Goal: Task Accomplishment & Management: Complete application form

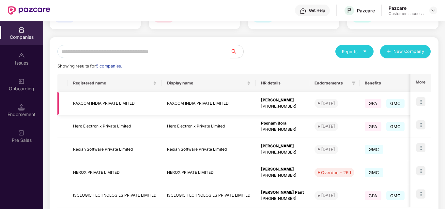
scroll to position [54, 0]
click at [422, 169] on img at bounding box center [421, 170] width 9 height 9
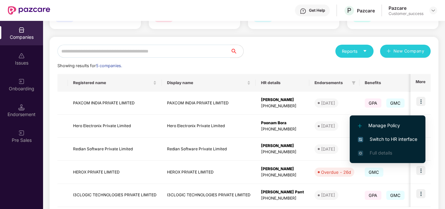
click at [405, 133] on li "Switch to HR interface" at bounding box center [388, 140] width 76 height 14
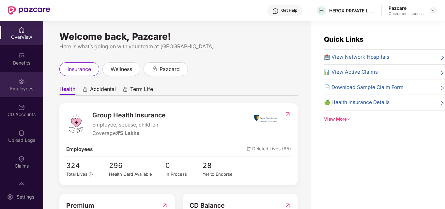
click at [22, 87] on div "Employees" at bounding box center [21, 89] width 43 height 7
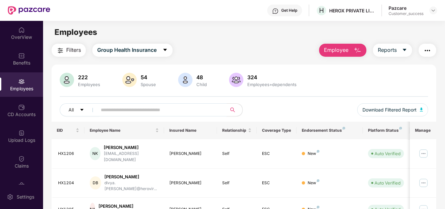
click at [114, 111] on input "text" at bounding box center [159, 110] width 117 height 10
type input "*****"
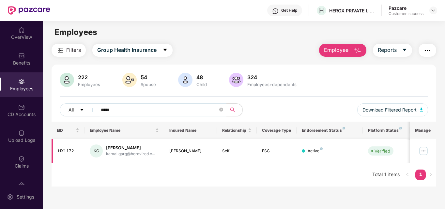
click at [423, 146] on img at bounding box center [424, 151] width 10 height 10
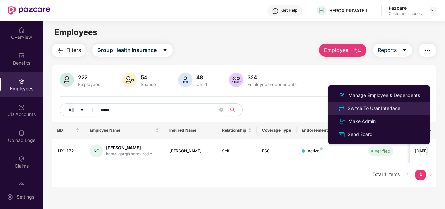
click at [389, 107] on div "Switch To User Interface" at bounding box center [374, 108] width 55 height 7
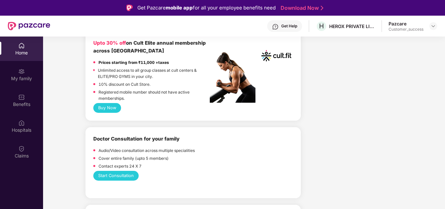
scroll to position [311, 0]
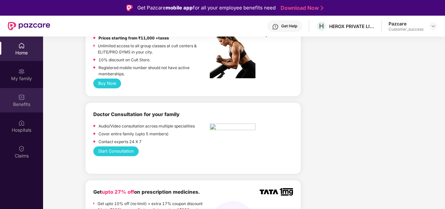
click at [24, 100] on img at bounding box center [21, 97] width 7 height 7
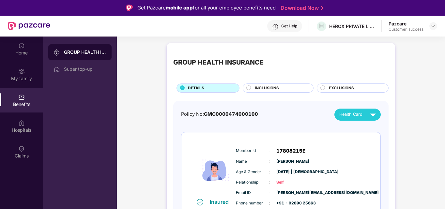
scroll to position [12, 0]
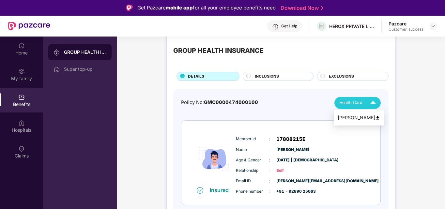
click at [375, 116] on img at bounding box center [377, 118] width 5 height 5
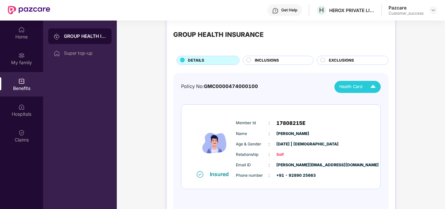
scroll to position [14, 0]
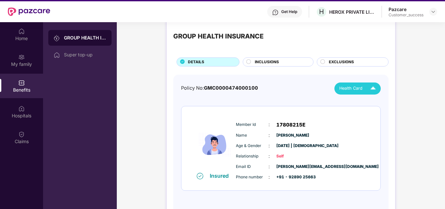
click at [25, 87] on div "Benefits" at bounding box center [21, 90] width 43 height 7
click at [24, 30] on img at bounding box center [21, 31] width 7 height 7
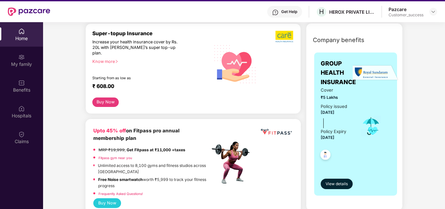
scroll to position [136, 0]
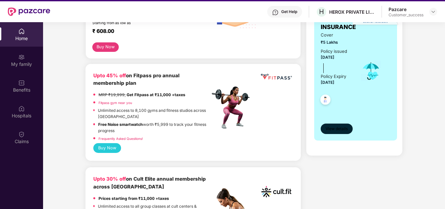
click at [338, 126] on span "View details" at bounding box center [337, 129] width 22 height 6
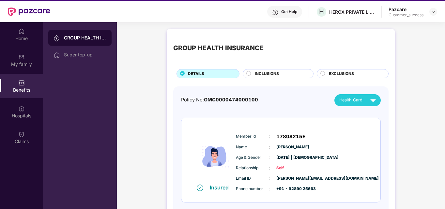
scroll to position [12, 0]
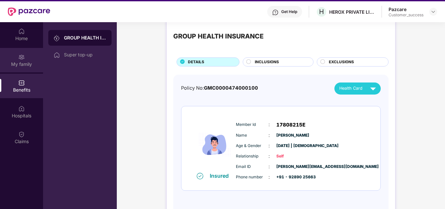
click at [24, 63] on div "My family" at bounding box center [21, 64] width 43 height 7
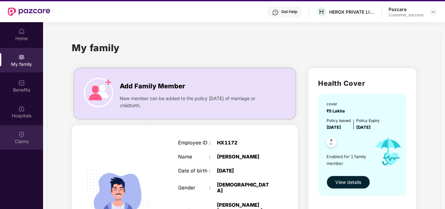
click at [26, 133] on div "Claims" at bounding box center [21, 137] width 43 height 24
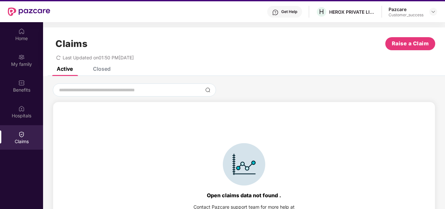
click at [103, 68] on div "Closed" at bounding box center [102, 69] width 18 height 7
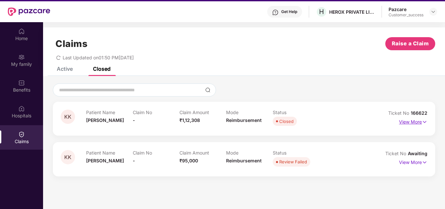
click at [419, 121] on p "View More" at bounding box center [413, 121] width 28 height 9
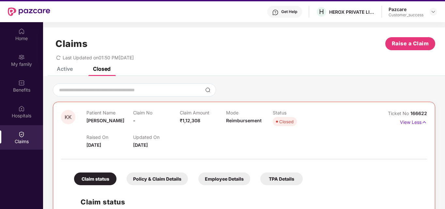
scroll to position [0, 0]
click at [67, 73] on div "Active" at bounding box center [60, 68] width 26 height 14
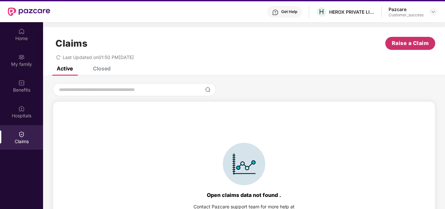
click at [405, 45] on span "Raise a Claim" at bounding box center [410, 43] width 37 height 8
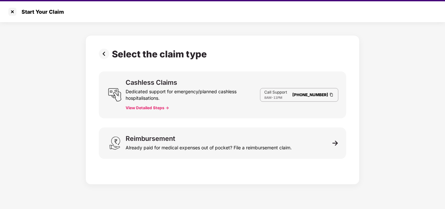
scroll to position [0, 0]
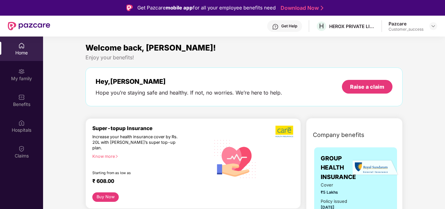
scroll to position [14, 0]
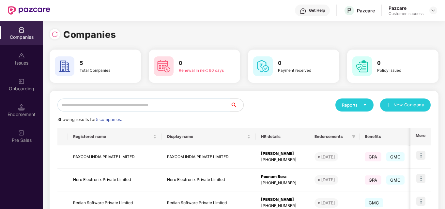
scroll to position [88, 0]
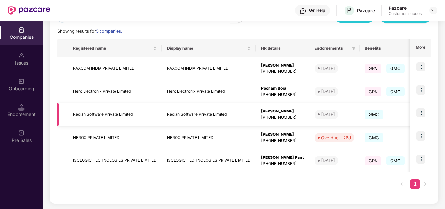
click at [420, 113] on img at bounding box center [421, 112] width 9 height 9
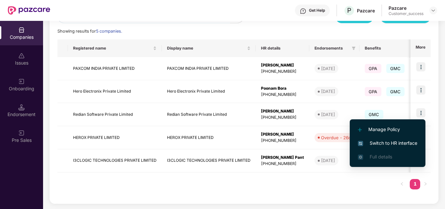
click at [395, 142] on span "Switch to HR interface" at bounding box center [387, 143] width 59 height 7
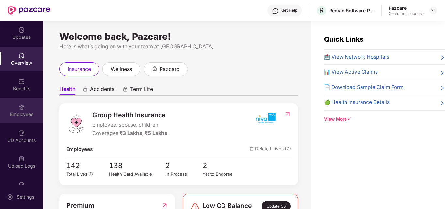
click at [19, 101] on div "Employees" at bounding box center [21, 110] width 43 height 24
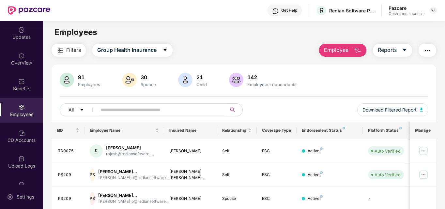
click at [141, 111] on input "text" at bounding box center [159, 110] width 117 height 10
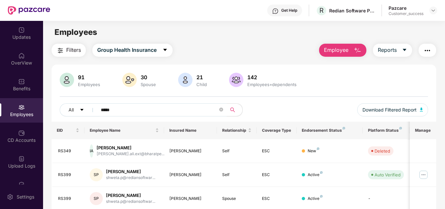
type input "*****"
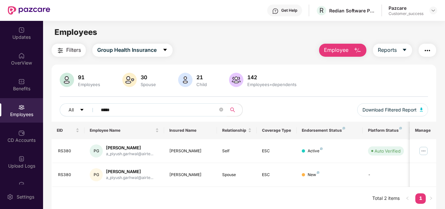
scroll to position [21, 0]
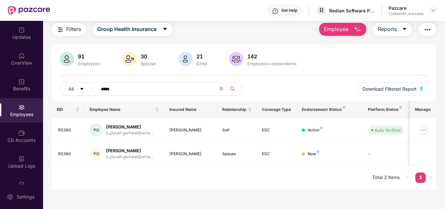
click at [239, 173] on div "EID Employee Name Insured Name Relationship Coverage Type Endorsement Status Pl…" at bounding box center [244, 145] width 385 height 89
click at [426, 128] on img at bounding box center [424, 130] width 10 height 10
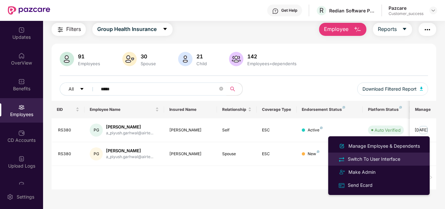
click at [381, 155] on li "Switch To User Interface" at bounding box center [379, 159] width 102 height 13
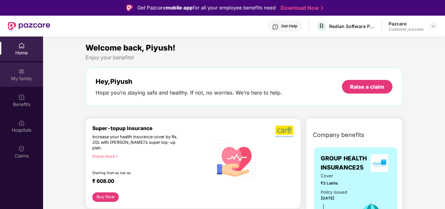
click at [27, 70] on div "My family" at bounding box center [21, 74] width 43 height 24
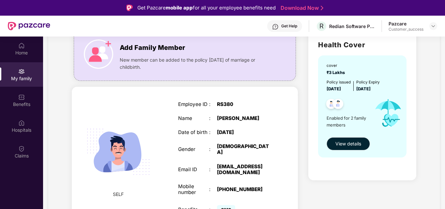
scroll to position [44, 0]
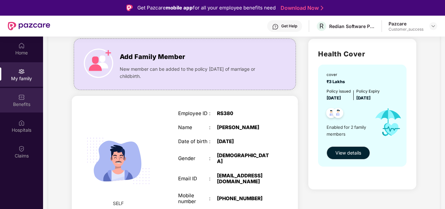
click at [28, 96] on div "Benefits" at bounding box center [21, 100] width 43 height 24
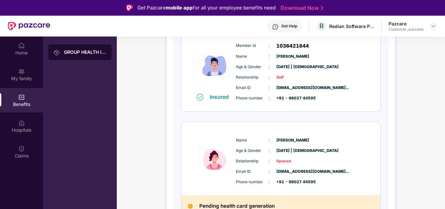
scroll to position [105, 0]
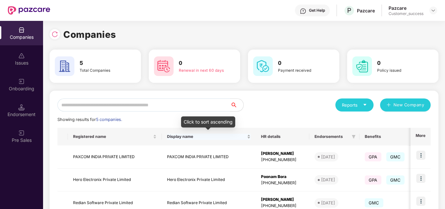
scroll to position [88, 0]
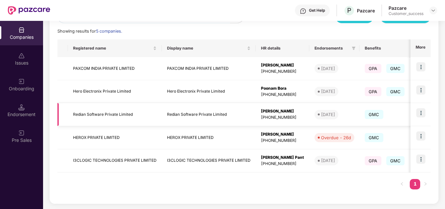
click at [416, 114] on td at bounding box center [421, 114] width 20 height 23
click at [421, 113] on img at bounding box center [421, 112] width 9 height 9
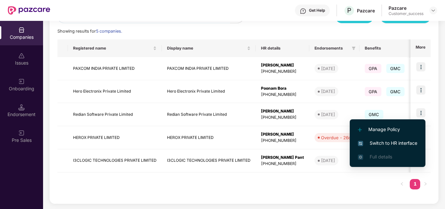
click at [400, 141] on span "Switch to HR interface" at bounding box center [387, 143] width 59 height 7
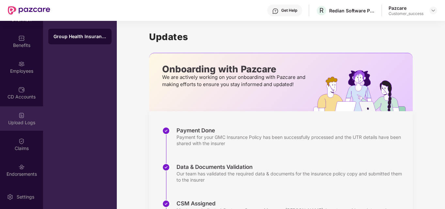
scroll to position [44, 0]
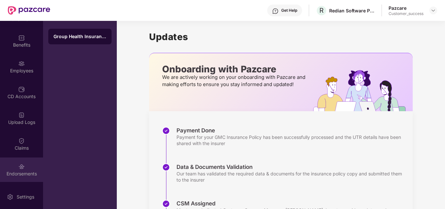
click at [21, 168] on img at bounding box center [21, 167] width 7 height 7
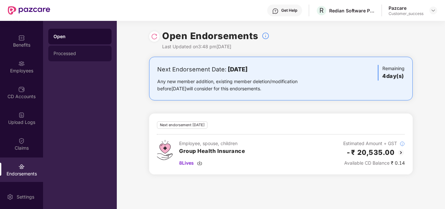
click at [59, 56] on div "Processed" at bounding box center [79, 54] width 63 height 16
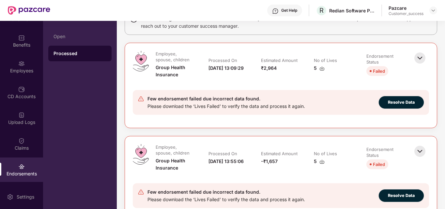
scroll to position [61, 0]
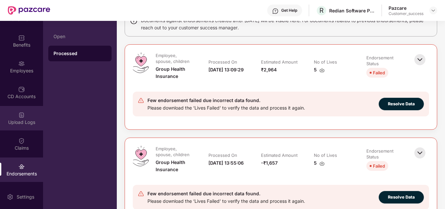
click at [19, 118] on img at bounding box center [21, 115] width 7 height 7
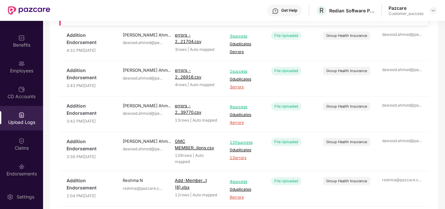
scroll to position [0, 0]
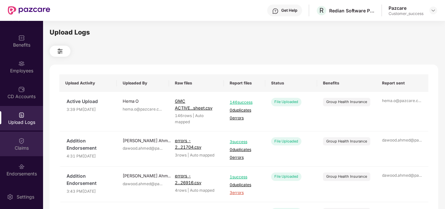
click at [22, 139] on img at bounding box center [21, 141] width 7 height 7
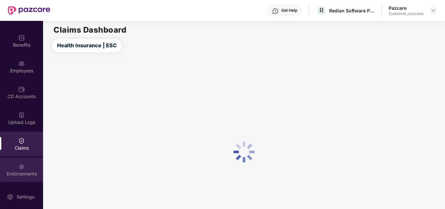
click at [24, 168] on div "Endorsements" at bounding box center [21, 170] width 43 height 24
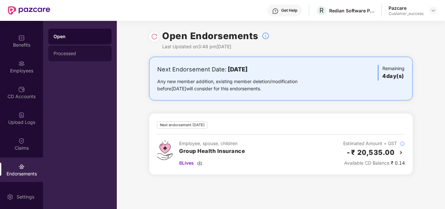
click at [78, 51] on div "Processed" at bounding box center [80, 53] width 53 height 5
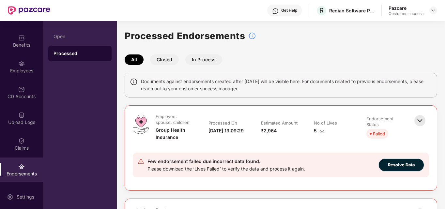
click at [395, 164] on span "Resolve Data" at bounding box center [401, 165] width 27 height 7
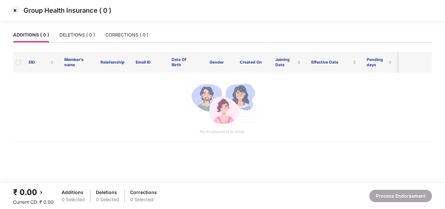
click at [14, 12] on img at bounding box center [15, 10] width 10 height 10
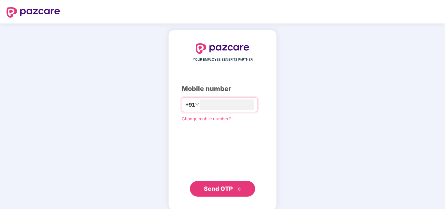
type input "**********"
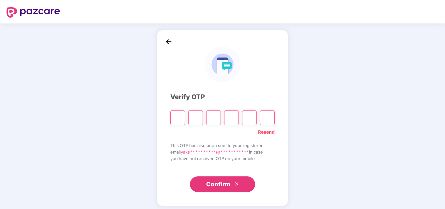
type input "*"
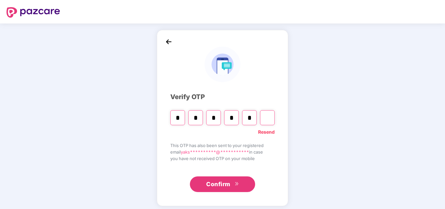
type input "*"
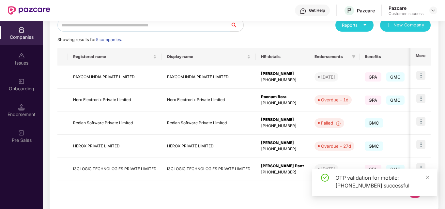
scroll to position [81, 0]
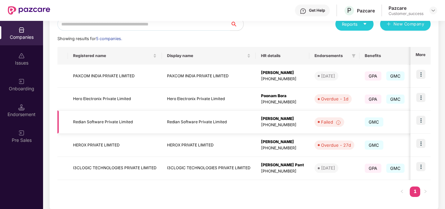
click at [420, 118] on img at bounding box center [421, 120] width 9 height 9
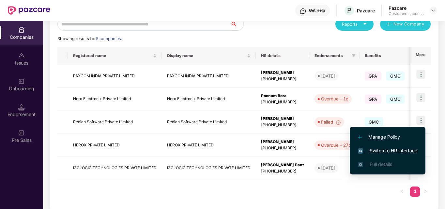
click at [386, 148] on span "Switch to HR interface" at bounding box center [387, 150] width 59 height 7
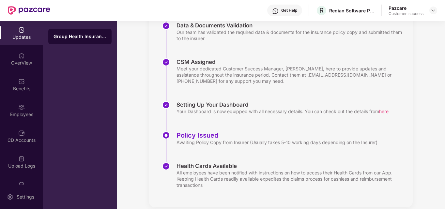
scroll to position [150, 0]
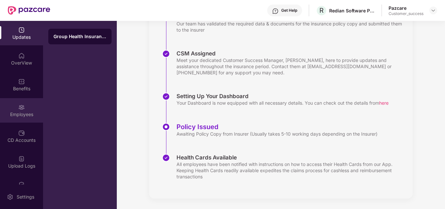
click at [17, 114] on div "Employees" at bounding box center [21, 114] width 43 height 7
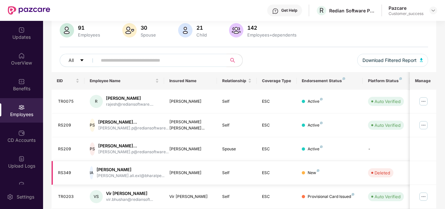
scroll to position [49, 0]
click at [169, 61] on input "text" at bounding box center [159, 61] width 117 height 10
click at [158, 60] on input "text" at bounding box center [159, 61] width 117 height 10
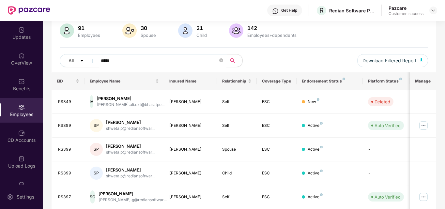
type input "*****"
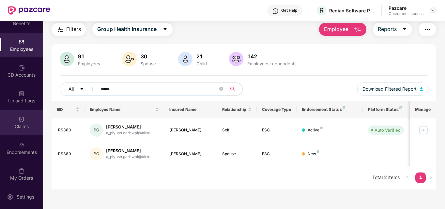
scroll to position [66, 0]
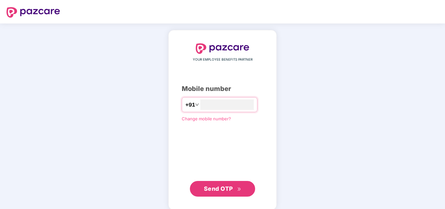
type input "**********"
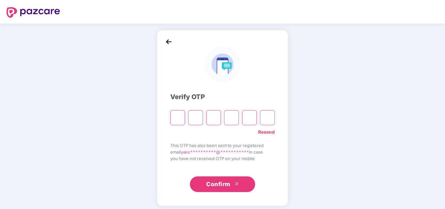
type input "*"
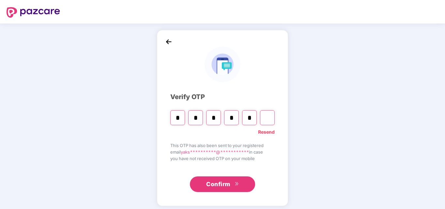
type input "*"
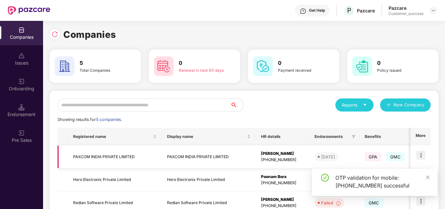
scroll to position [88, 0]
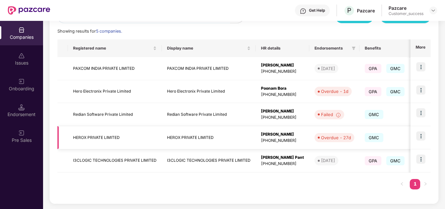
click at [423, 137] on img at bounding box center [421, 136] width 9 height 9
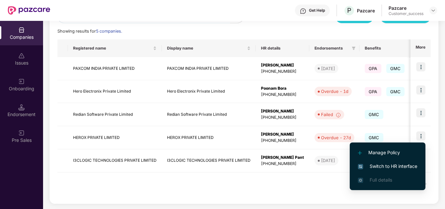
click at [374, 165] on span "Switch to HR interface" at bounding box center [387, 166] width 59 height 7
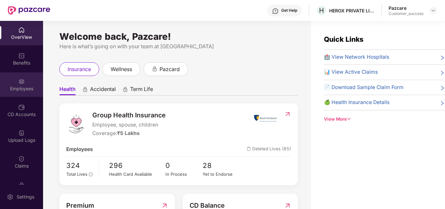
click at [29, 89] on div "Employees" at bounding box center [21, 89] width 43 height 7
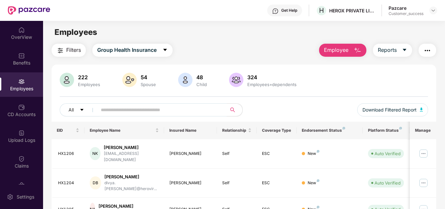
click at [151, 113] on input "text" at bounding box center [159, 110] width 117 height 10
type input "*****"
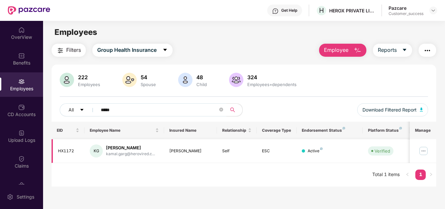
click at [423, 151] on img at bounding box center [424, 151] width 10 height 10
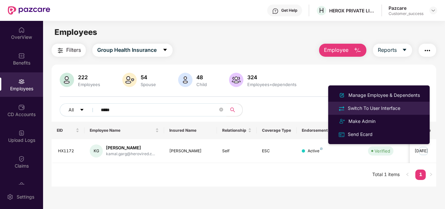
click at [376, 107] on div "Switch To User Interface" at bounding box center [374, 108] width 55 height 7
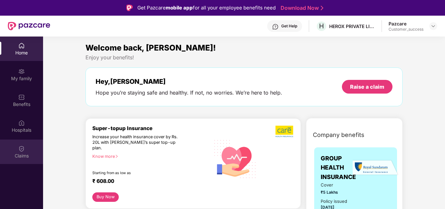
click at [19, 154] on div "Claims" at bounding box center [21, 156] width 43 height 7
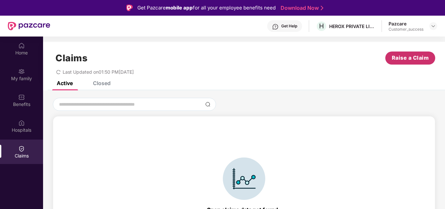
click at [410, 59] on span "Raise a Claim" at bounding box center [410, 58] width 37 height 8
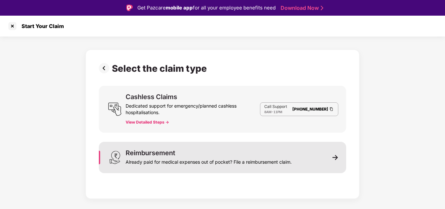
click at [338, 156] on img at bounding box center [336, 158] width 6 height 6
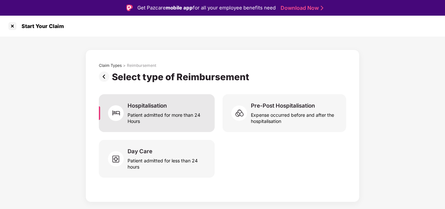
scroll to position [16, 0]
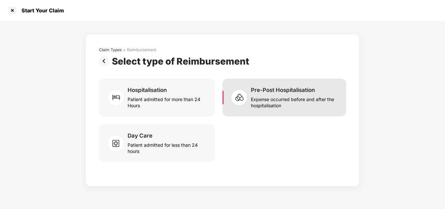
click at [289, 98] on div "Expense occurred before and after the hospitalisation" at bounding box center [294, 101] width 87 height 15
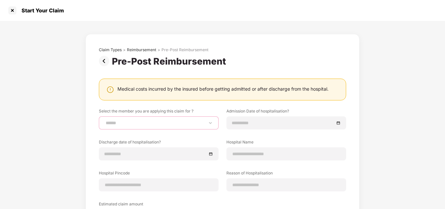
click at [136, 125] on select "**********" at bounding box center [158, 122] width 109 height 5
select select "**********"
click at [104, 120] on select "**********" at bounding box center [158, 122] width 109 height 5
click at [244, 125] on input at bounding box center [283, 122] width 102 height 7
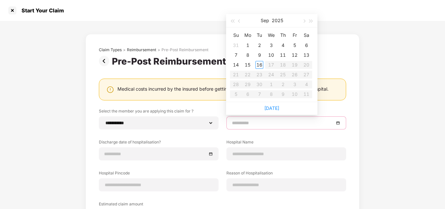
type input "**********"
click at [240, 20] on span "button" at bounding box center [239, 21] width 3 height 3
type input "**********"
click at [296, 61] on div "15" at bounding box center [295, 65] width 8 height 8
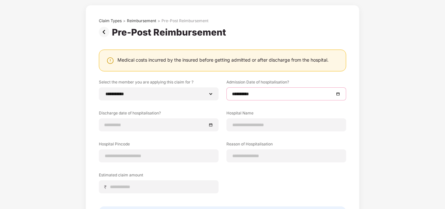
scroll to position [34, 0]
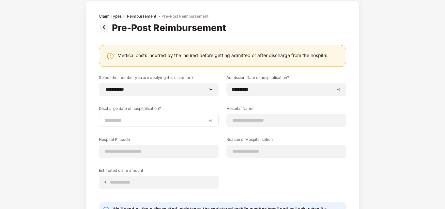
click at [140, 117] on div at bounding box center [159, 120] width 120 height 13
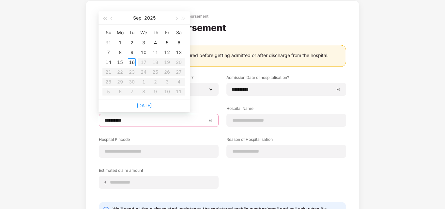
type input "**********"
click at [111, 17] on button "button" at bounding box center [111, 17] width 7 height 13
type input "**********"
click at [121, 72] on div "18" at bounding box center [120, 72] width 8 height 8
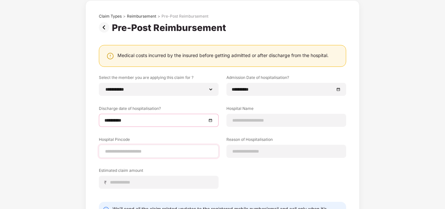
scroll to position [43, 0]
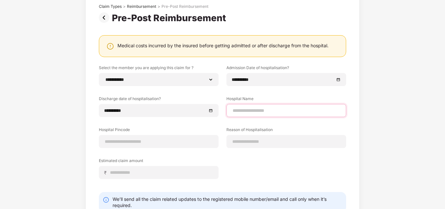
click at [263, 113] on input at bounding box center [286, 110] width 109 height 7
type input "**********"
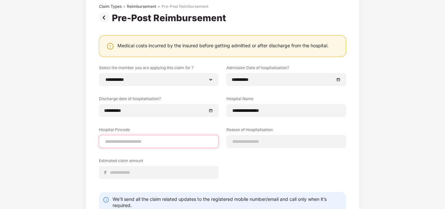
click at [111, 145] on input at bounding box center [158, 141] width 109 height 7
type input "******"
select select "*******"
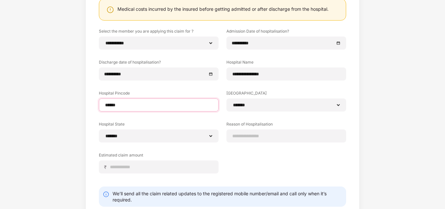
scroll to position [80, 0]
type input "******"
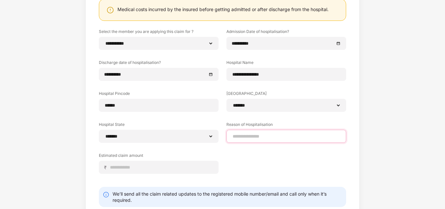
click at [246, 134] on input at bounding box center [286, 136] width 109 height 7
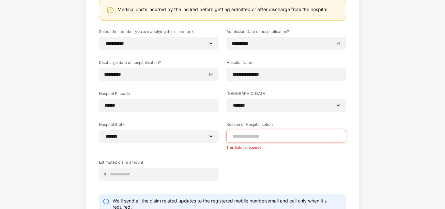
click at [29, 144] on div "**********" at bounding box center [222, 97] width 445 height 313
click at [252, 135] on input at bounding box center [286, 136] width 109 height 7
paste input "**********"
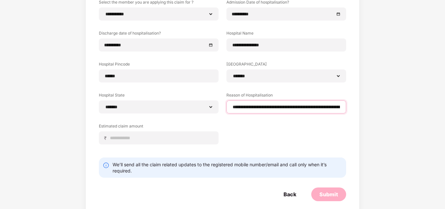
scroll to position [111, 0]
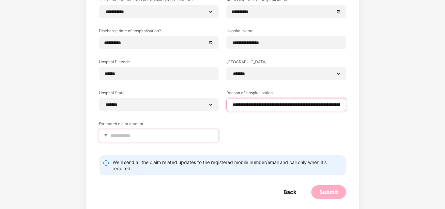
type input "**********"
click at [165, 141] on div "₹" at bounding box center [159, 135] width 120 height 13
click at [140, 137] on input at bounding box center [161, 136] width 103 height 7
type input "******"
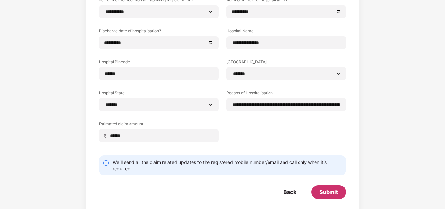
click at [326, 193] on div "Submit" at bounding box center [329, 192] width 19 height 7
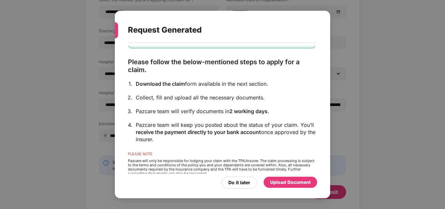
scroll to position [47, 0]
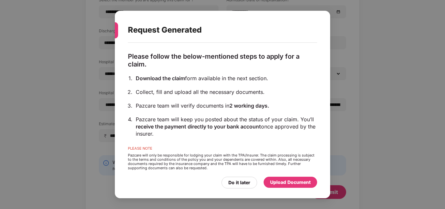
click at [294, 180] on div "Upload Document" at bounding box center [290, 182] width 40 height 7
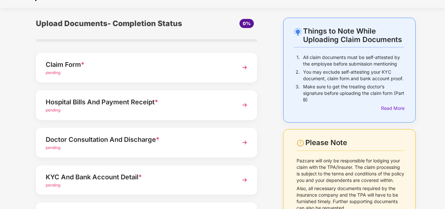
scroll to position [13, 0]
click at [105, 67] on div "Claim Form *" at bounding box center [138, 64] width 185 height 10
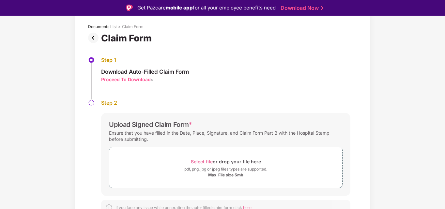
scroll to position [35, 0]
click at [91, 39] on img at bounding box center [94, 38] width 13 height 10
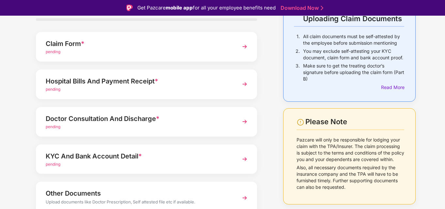
scroll to position [50, 0]
click at [76, 51] on div "pending" at bounding box center [138, 52] width 185 height 6
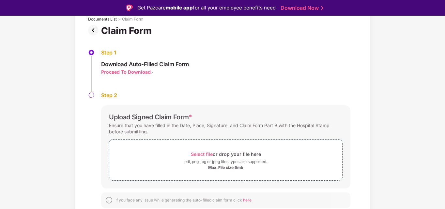
scroll to position [16, 0]
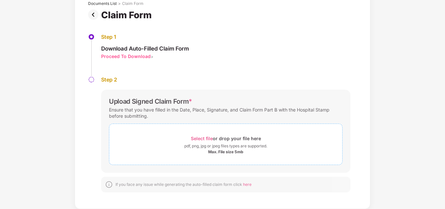
click at [205, 135] on div "Select file or drop your file here" at bounding box center [226, 138] width 70 height 9
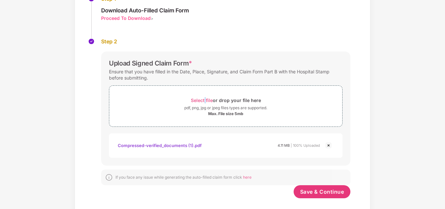
scroll to position [90, 0]
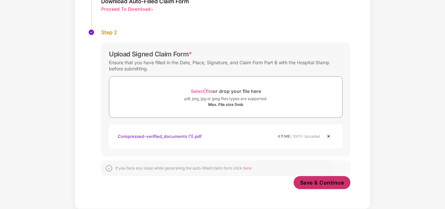
click at [325, 186] on span "Save & Continue" at bounding box center [322, 182] width 44 height 7
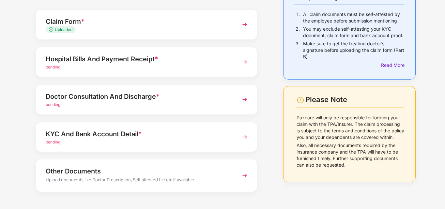
scroll to position [58, 0]
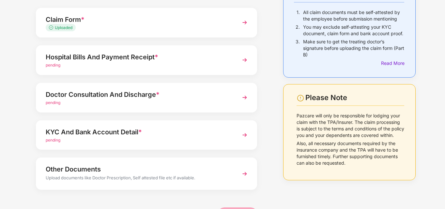
click at [141, 60] on div "Hospital Bills And Payment Receipt *" at bounding box center [138, 57] width 185 height 10
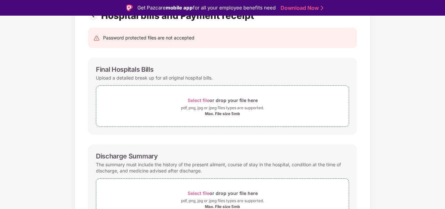
click at [11, 103] on div "Documents List > Hospital bills and Payment receipt Hospital bills and Payment …" at bounding box center [222, 171] width 445 height 366
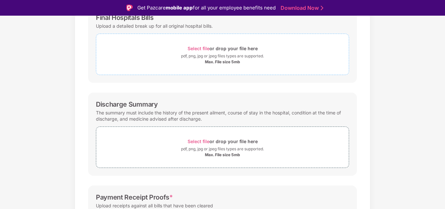
scroll to position [108, 0]
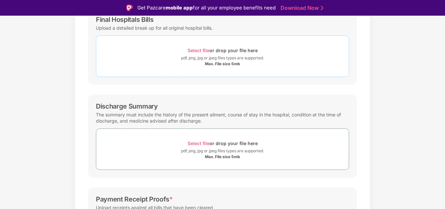
click at [200, 48] on span "Select file" at bounding box center [199, 51] width 22 height 6
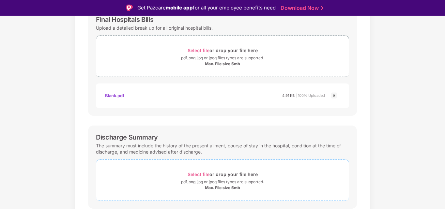
click at [197, 173] on span "Select file" at bounding box center [199, 175] width 22 height 6
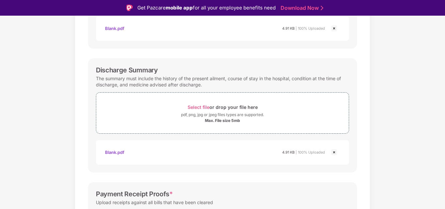
scroll to position [249, 0]
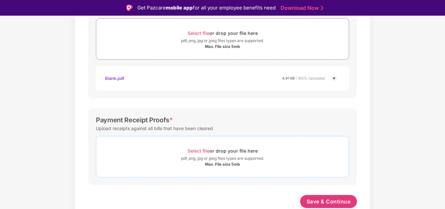
click at [194, 149] on span "Select file" at bounding box center [199, 151] width 22 height 6
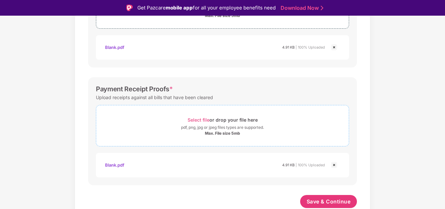
scroll to position [280, 0]
click at [328, 203] on span "Save & Continue" at bounding box center [329, 201] width 44 height 7
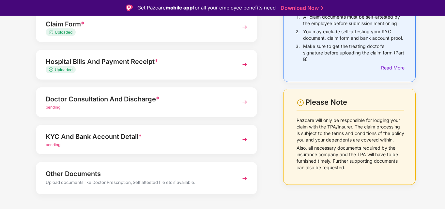
scroll to position [70, 0]
click at [148, 103] on div "Doctor Consultation And Discharge *" at bounding box center [138, 99] width 185 height 10
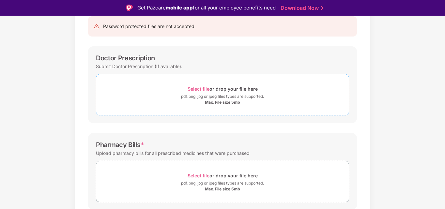
click at [198, 86] on div "Select file or drop your file here" at bounding box center [223, 89] width 70 height 9
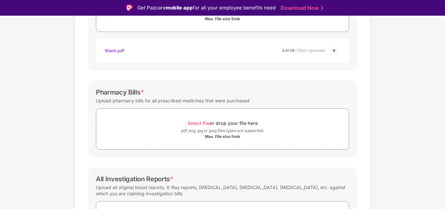
scroll to position [153, 0]
click at [199, 122] on span "Select file" at bounding box center [199, 123] width 22 height 6
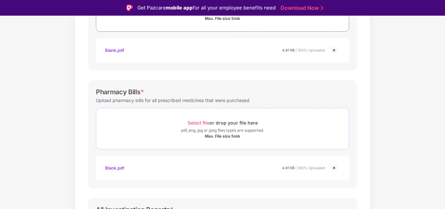
scroll to position [249, 0]
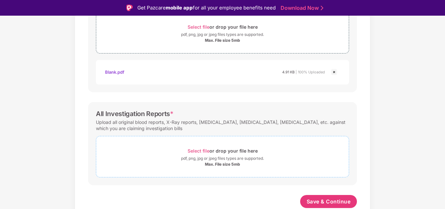
click at [196, 154] on div "Select file or drop your file here" at bounding box center [223, 151] width 70 height 9
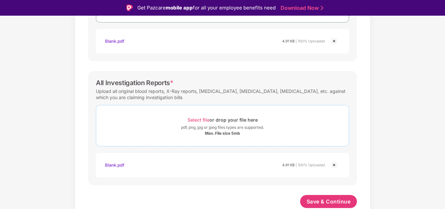
scroll to position [280, 0]
click at [312, 197] on button "Save & Continue" at bounding box center [328, 201] width 57 height 13
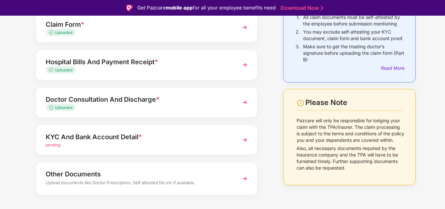
scroll to position [69, 0]
click at [230, 136] on div "KYC And Bank Account Detail * pending" at bounding box center [146, 140] width 221 height 30
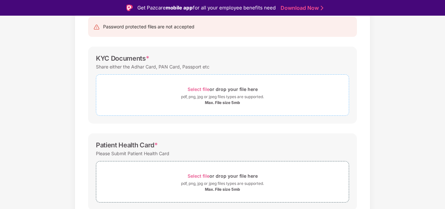
click at [201, 88] on span "Select file" at bounding box center [199, 90] width 22 height 6
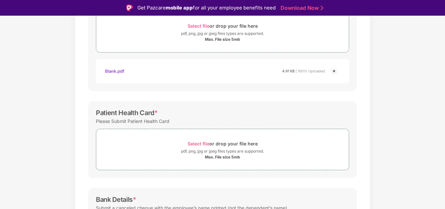
scroll to position [133, 0]
click at [200, 142] on span "Select file" at bounding box center [199, 143] width 22 height 6
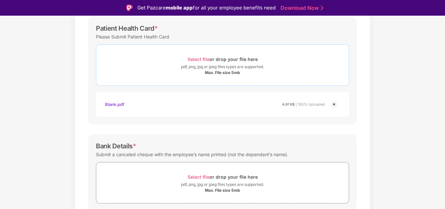
scroll to position [243, 0]
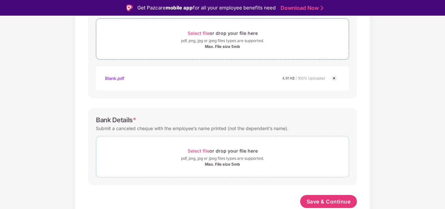
click at [201, 151] on span "Select file" at bounding box center [199, 151] width 22 height 6
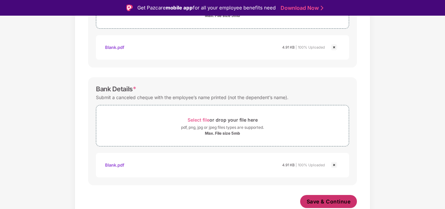
scroll to position [274, 0]
click at [329, 201] on span "Save & Continue" at bounding box center [329, 201] width 44 height 7
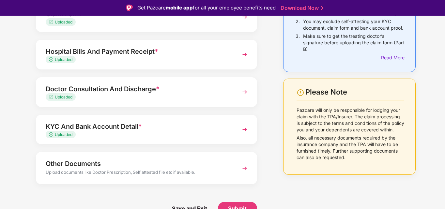
scroll to position [16, 0]
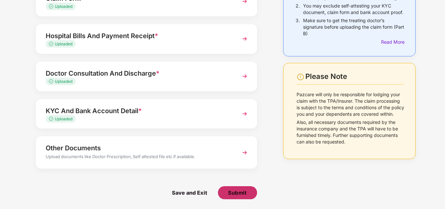
click at [230, 189] on span "Submit" at bounding box center [237, 192] width 19 height 7
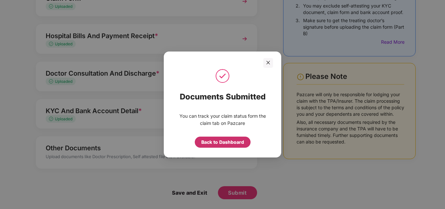
click at [233, 142] on div "Back to Dashboard" at bounding box center [222, 142] width 43 height 7
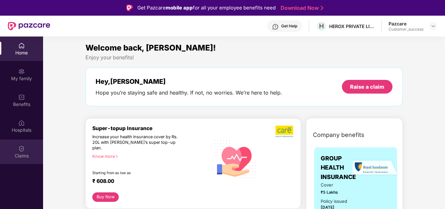
click at [15, 146] on div "Claims" at bounding box center [21, 152] width 43 height 24
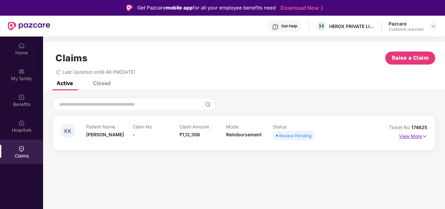
click at [416, 135] on p "View More" at bounding box center [413, 135] width 28 height 9
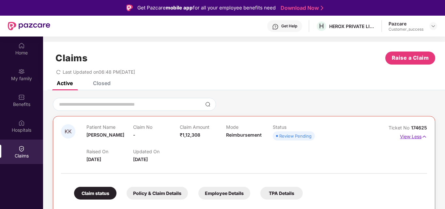
click at [410, 136] on p "View Less" at bounding box center [413, 136] width 27 height 9
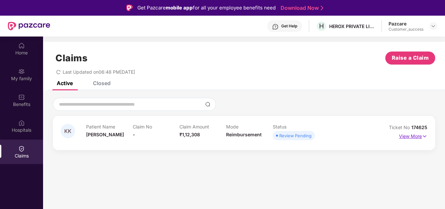
click at [410, 136] on p "View More" at bounding box center [413, 135] width 28 height 9
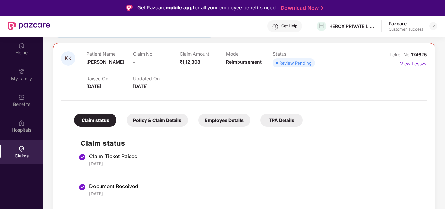
scroll to position [37, 0]
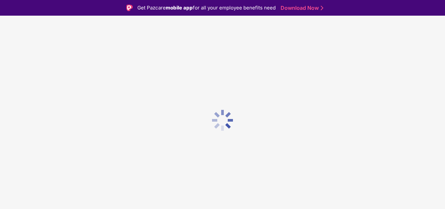
scroll to position [16, 0]
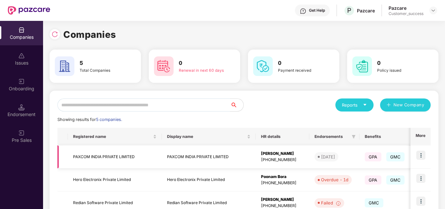
scroll to position [88, 0]
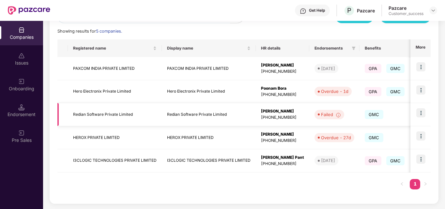
click at [421, 113] on img at bounding box center [421, 112] width 9 height 9
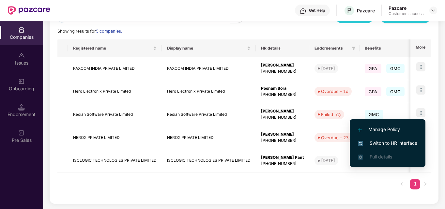
click at [379, 140] on span "Switch to HR interface" at bounding box center [387, 143] width 59 height 7
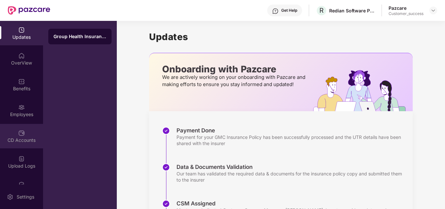
scroll to position [22, 0]
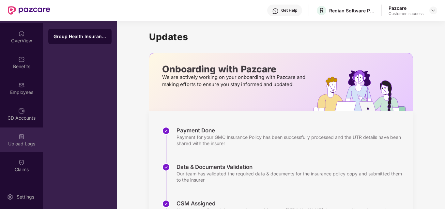
click at [14, 139] on div "Upload Logs" at bounding box center [21, 140] width 43 height 24
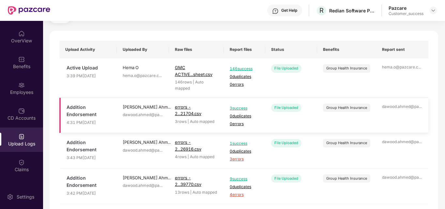
scroll to position [34, 0]
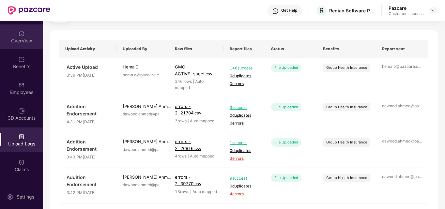
click at [29, 34] on div "OverView" at bounding box center [21, 36] width 43 height 24
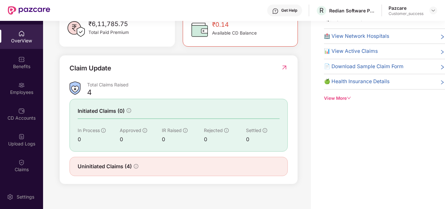
scroll to position [191, 0]
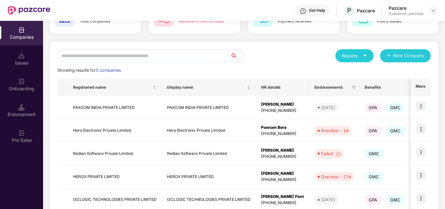
scroll to position [51, 0]
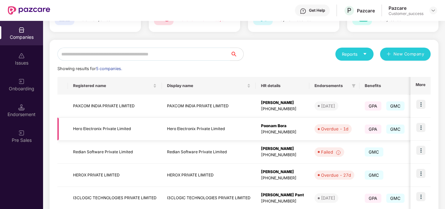
click at [348, 125] on span "Overdue - 1d" at bounding box center [333, 128] width 37 height 9
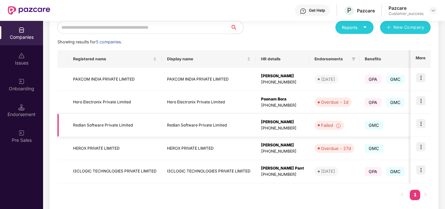
scroll to position [78, 0]
click at [422, 102] on img at bounding box center [421, 100] width 9 height 9
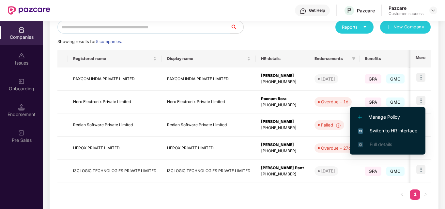
click at [385, 128] on span "Switch to HR interface" at bounding box center [387, 130] width 59 height 7
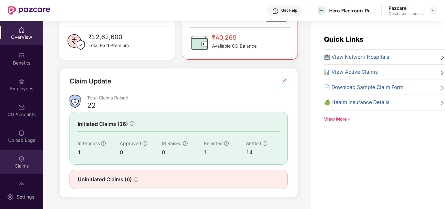
scroll to position [11, 0]
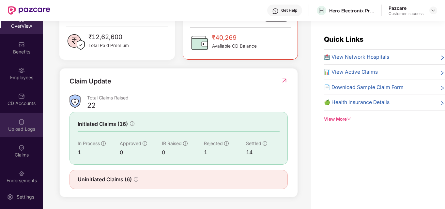
click at [20, 126] on div "Upload Logs" at bounding box center [21, 129] width 43 height 7
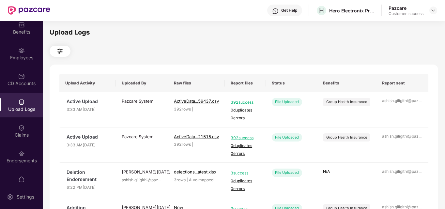
scroll to position [32, 0]
click at [20, 155] on img at bounding box center [21, 152] width 7 height 7
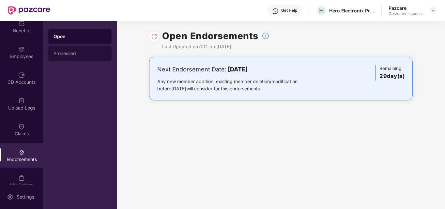
click at [60, 52] on div "Processed" at bounding box center [80, 53] width 53 height 5
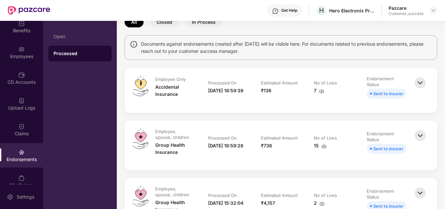
scroll to position [40, 0]
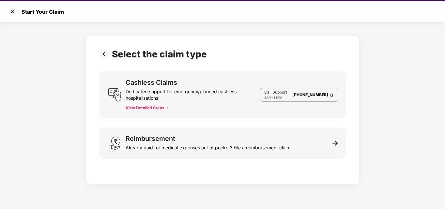
scroll to position [7, 0]
